Goal: Task Accomplishment & Management: Use online tool/utility

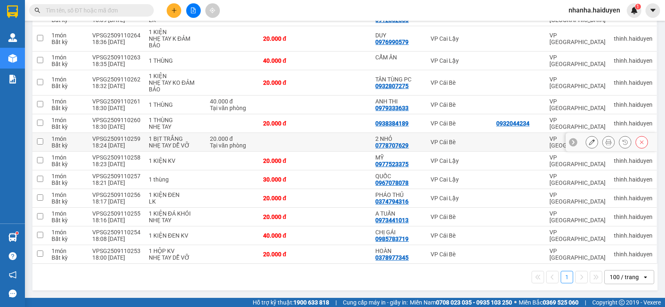
scroll to position [256, 0]
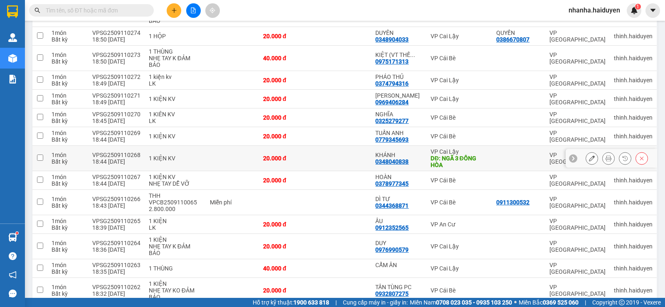
click at [305, 155] on div "20.000 đ" at bounding box center [287, 158] width 48 height 7
checkbox input "true"
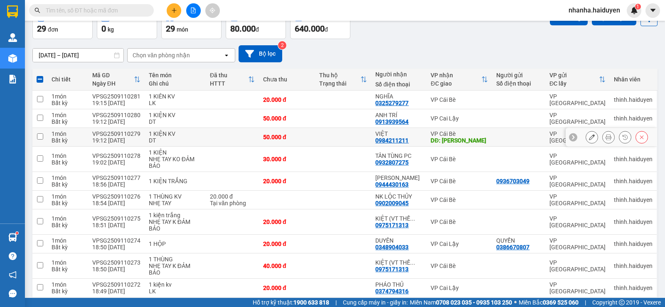
scroll to position [0, 0]
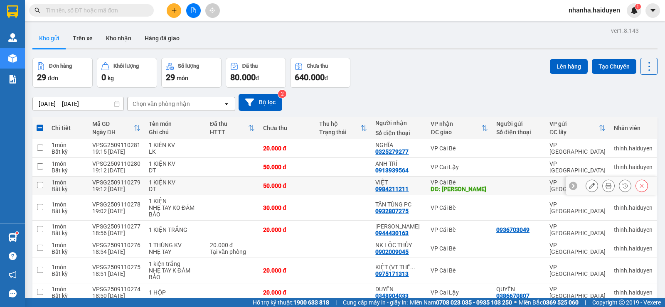
click at [317, 184] on td at bounding box center [343, 186] width 56 height 19
checkbox input "true"
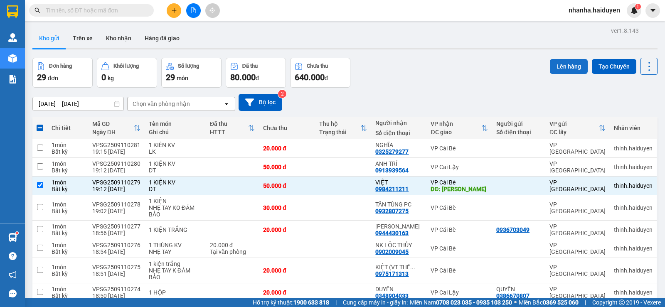
click at [557, 59] on button "Lên hàng" at bounding box center [569, 66] width 38 height 15
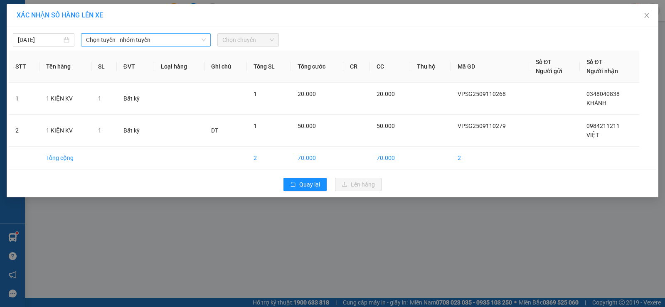
click at [152, 38] on span "Chọn tuyến - nhóm tuyến" at bounding box center [146, 40] width 120 height 12
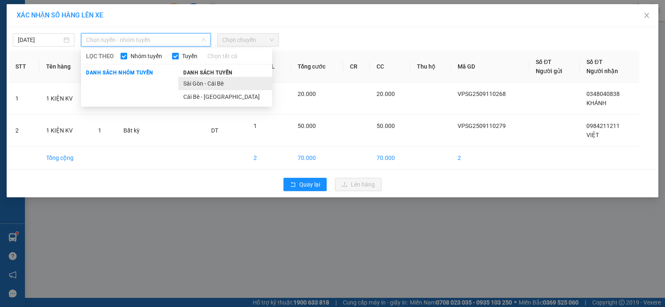
click at [196, 83] on li "Sài Gòn - Cái Bè" at bounding box center [225, 83] width 94 height 13
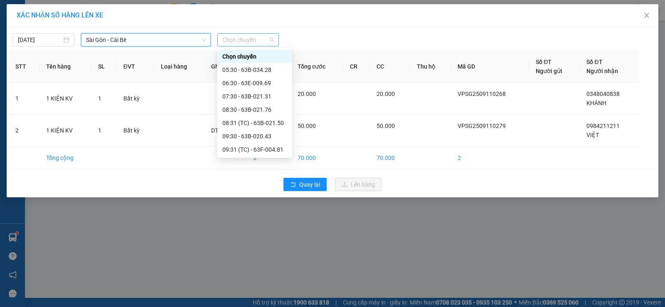
click at [242, 36] on span "Chọn chuyến" at bounding box center [248, 40] width 52 height 12
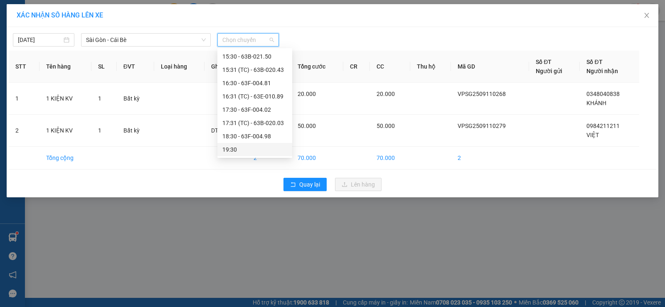
click at [256, 146] on div "19:30" at bounding box center [254, 149] width 65 height 9
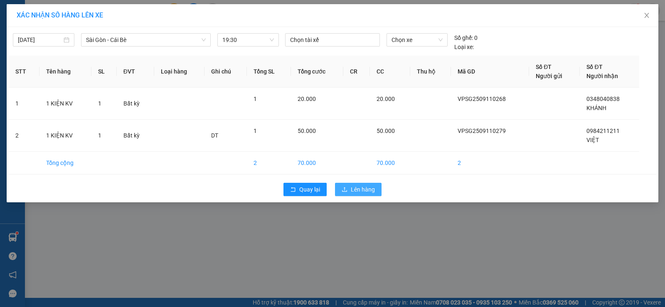
drag, startPoint x: 356, startPoint y: 190, endPoint x: 361, endPoint y: 195, distance: 6.8
click at [356, 191] on span "Lên hàng" at bounding box center [363, 189] width 24 height 9
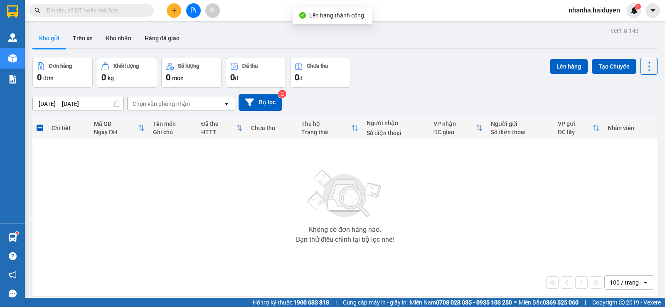
scroll to position [38, 0]
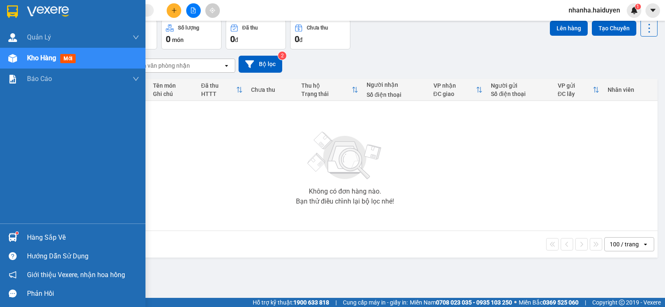
click at [9, 60] on img at bounding box center [12, 58] width 9 height 9
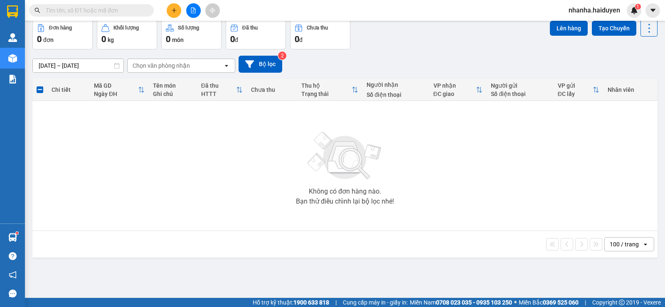
scroll to position [0, 0]
